Goal: Task Accomplishment & Management: Manage account settings

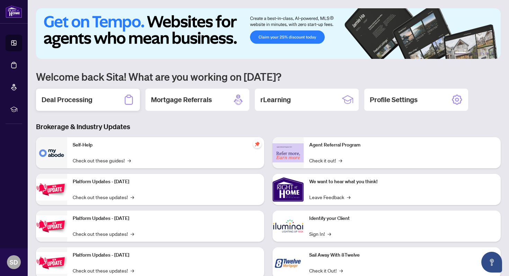
click at [100, 105] on div "Deal Processing" at bounding box center [88, 100] width 104 height 22
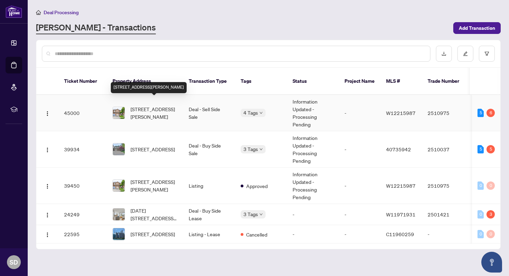
click at [157, 107] on span "[STREET_ADDRESS][PERSON_NAME]" at bounding box center [154, 112] width 47 height 15
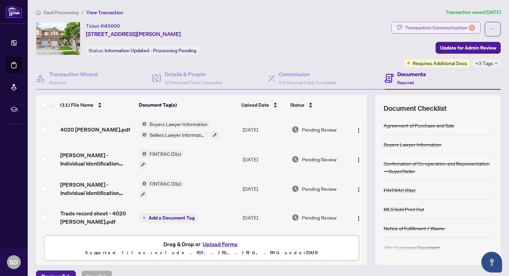
click at [465, 26] on div "Transaction Communication 6" at bounding box center [440, 27] width 70 height 11
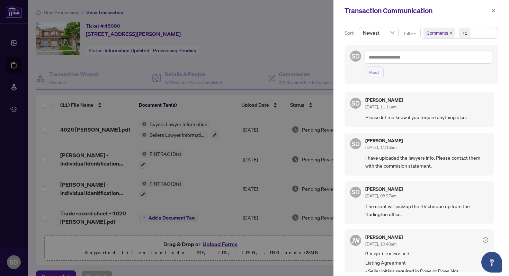
click at [285, 56] on div at bounding box center [254, 138] width 509 height 276
click at [493, 10] on icon "close" at bounding box center [494, 11] width 4 height 4
